Goal: Task Accomplishment & Management: Manage account settings

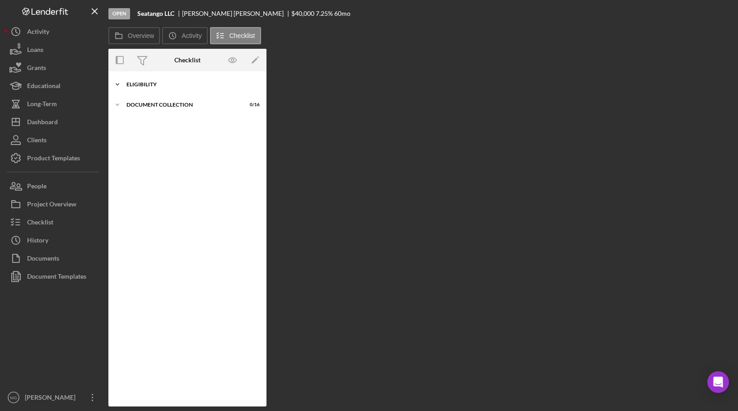
click at [149, 84] on div "Eligibility" at bounding box center [190, 84] width 129 height 5
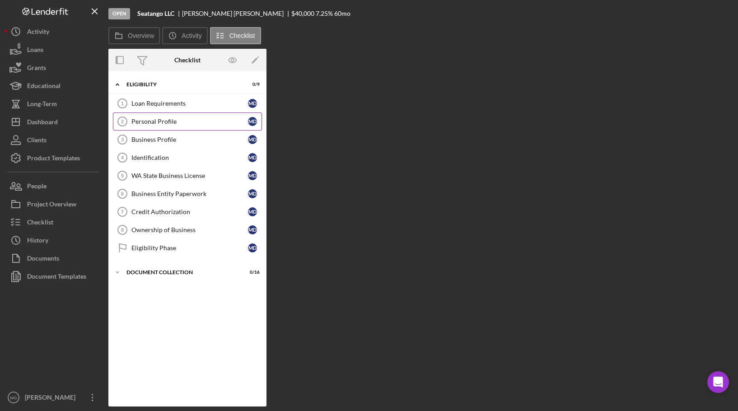
click at [163, 125] on div "Personal Profile" at bounding box center [189, 121] width 116 height 7
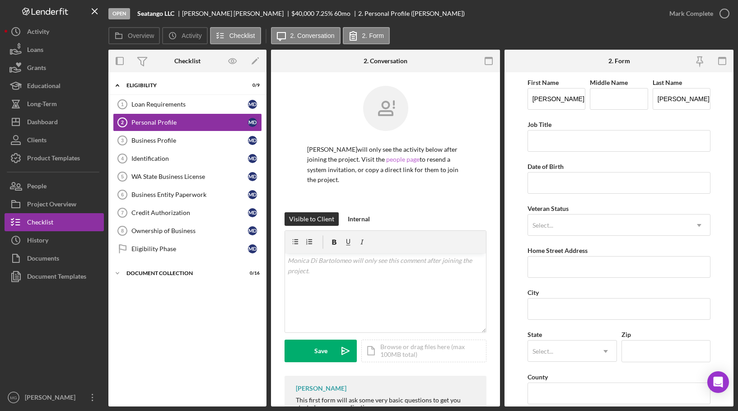
click at [419, 159] on link "people page" at bounding box center [402, 159] width 33 height 8
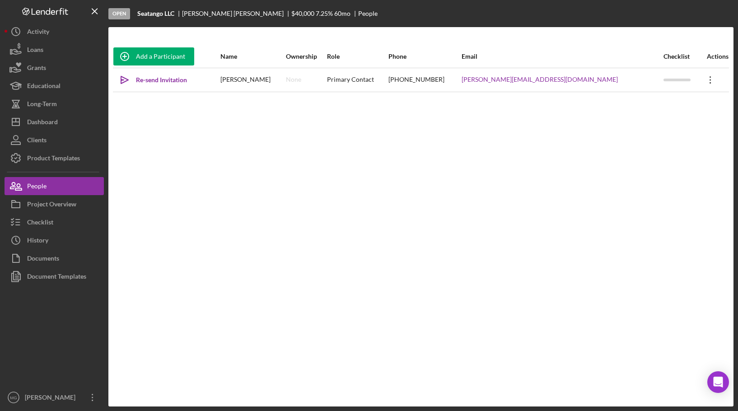
click at [703, 78] on icon "Icon/Overflow" at bounding box center [710, 80] width 23 height 23
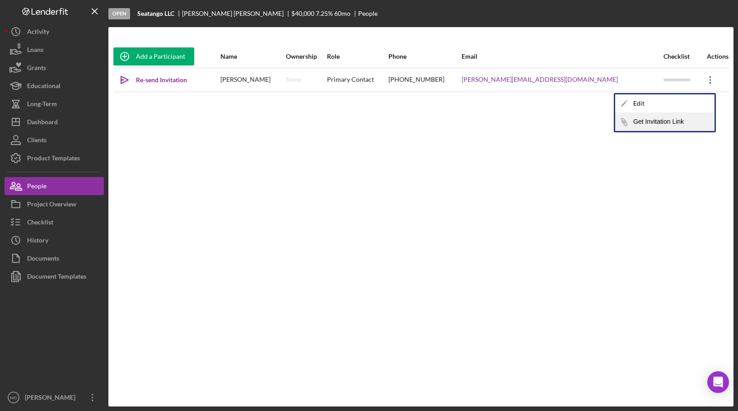
click at [672, 119] on button "Icon/Link Get Invitation Link" at bounding box center [664, 122] width 99 height 18
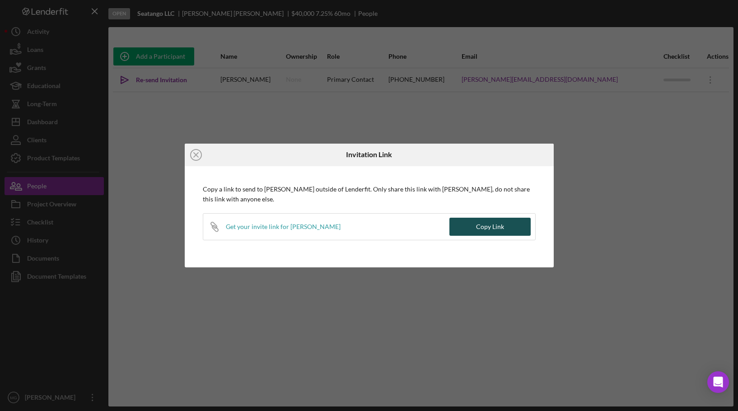
click at [481, 224] on div "Copy Link" at bounding box center [490, 227] width 28 height 18
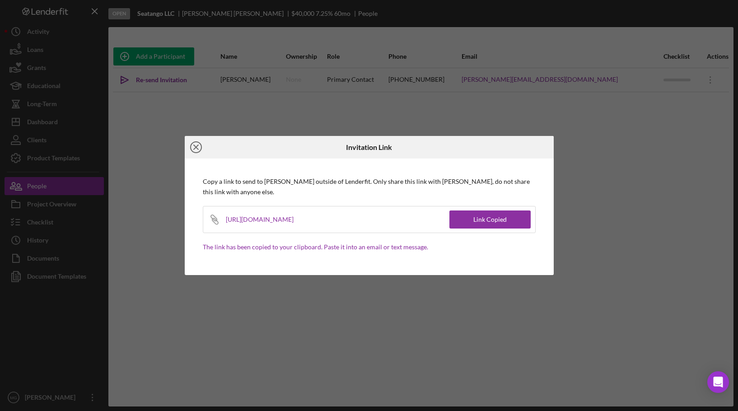
click at [197, 145] on icon "Icon/Close" at bounding box center [196, 147] width 23 height 23
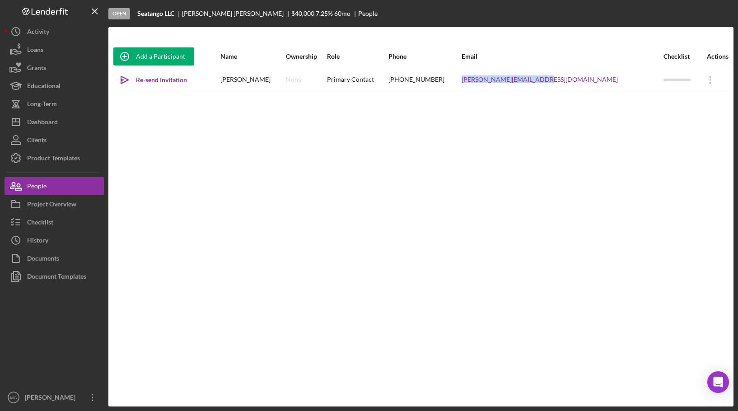
drag, startPoint x: 608, startPoint y: 79, endPoint x: 522, endPoint y: 85, distance: 86.4
click at [522, 85] on tr "Icon/icon-invite-send Re-send Invitation [PERSON_NAME] None Primary Contact [PH…" at bounding box center [421, 80] width 616 height 24
copy tr "[PERSON_NAME][EMAIL_ADDRESS][DOMAIN_NAME]"
